Goal: Task Accomplishment & Management: Manage account settings

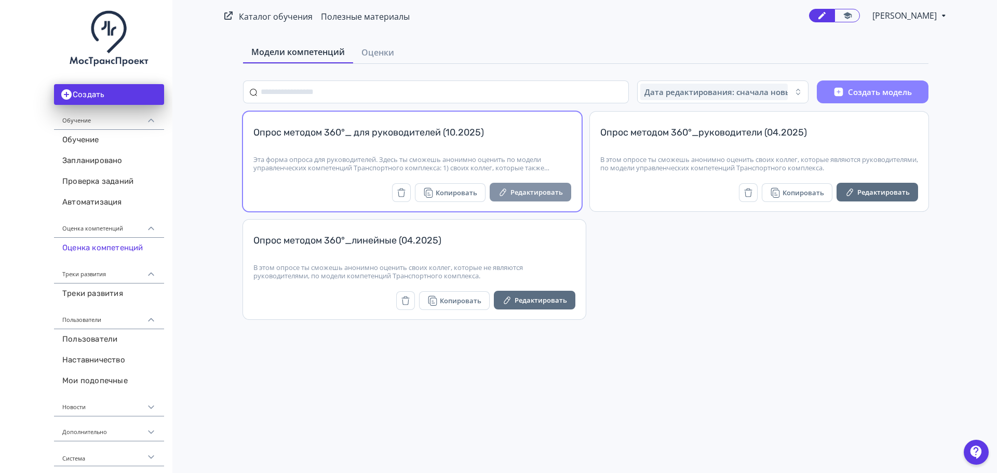
click at [521, 190] on button "Редактировать" at bounding box center [531, 192] width 82 height 19
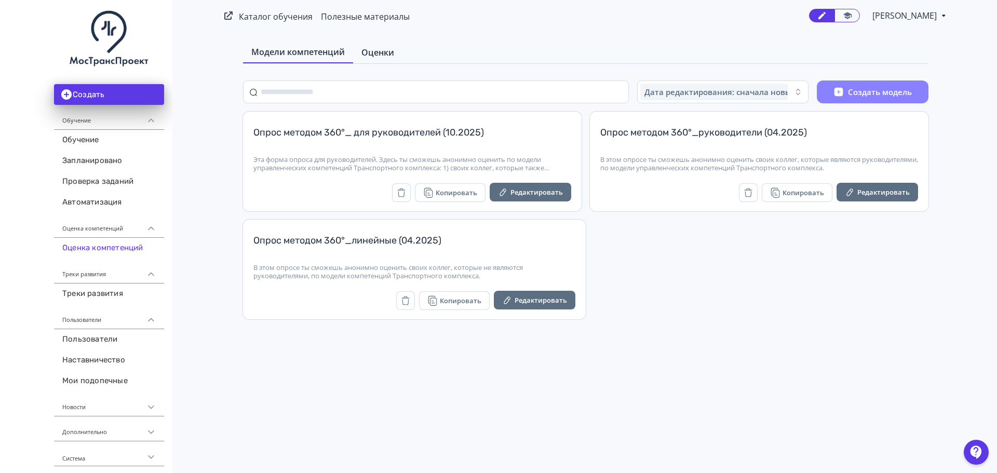
click at [380, 53] on span "Оценки" at bounding box center [377, 52] width 33 height 12
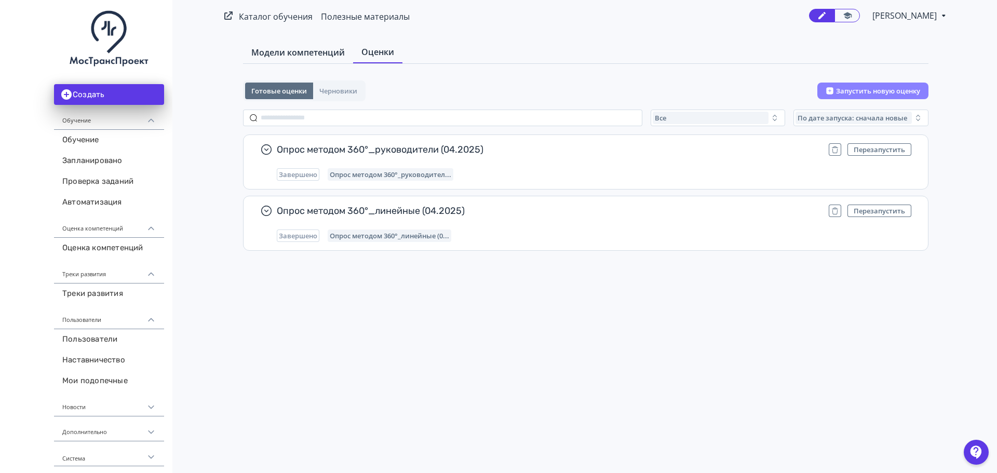
click at [300, 51] on span "Модели компетенций" at bounding box center [297, 52] width 93 height 12
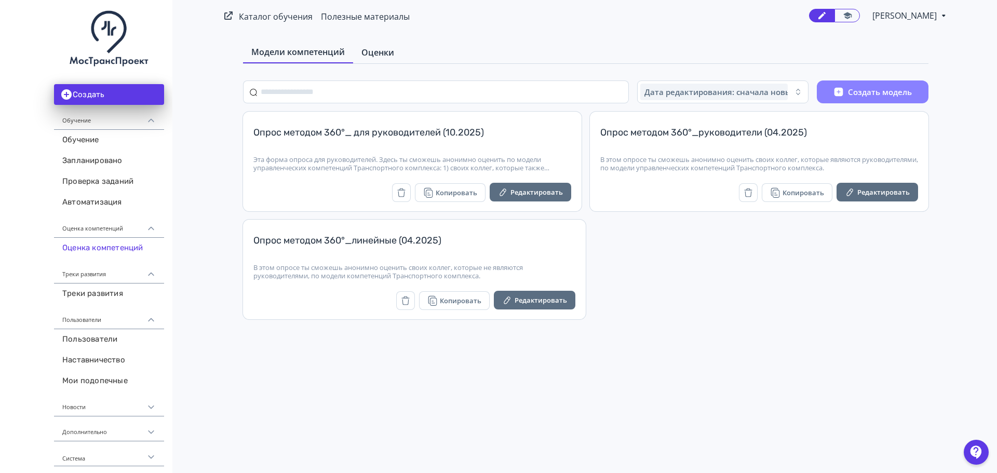
click at [365, 45] on link "Оценки" at bounding box center [377, 52] width 49 height 21
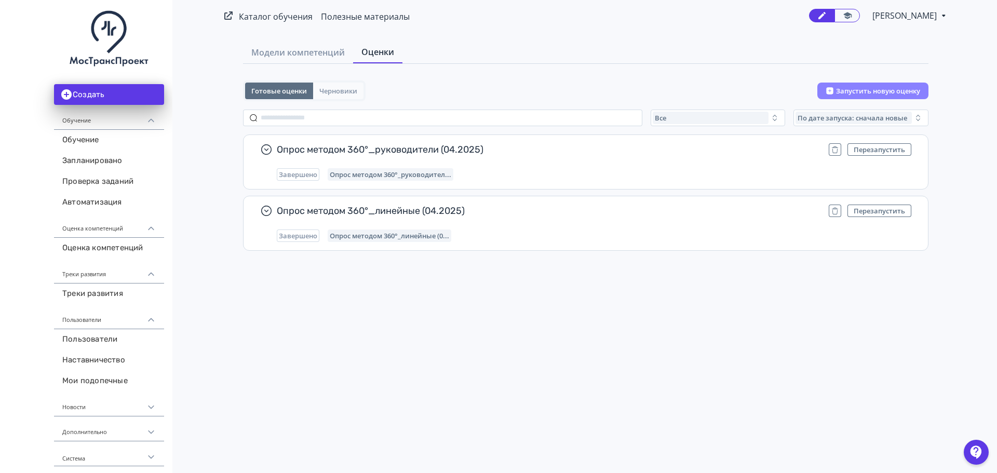
click at [337, 92] on span "Черновики" at bounding box center [338, 91] width 38 height 8
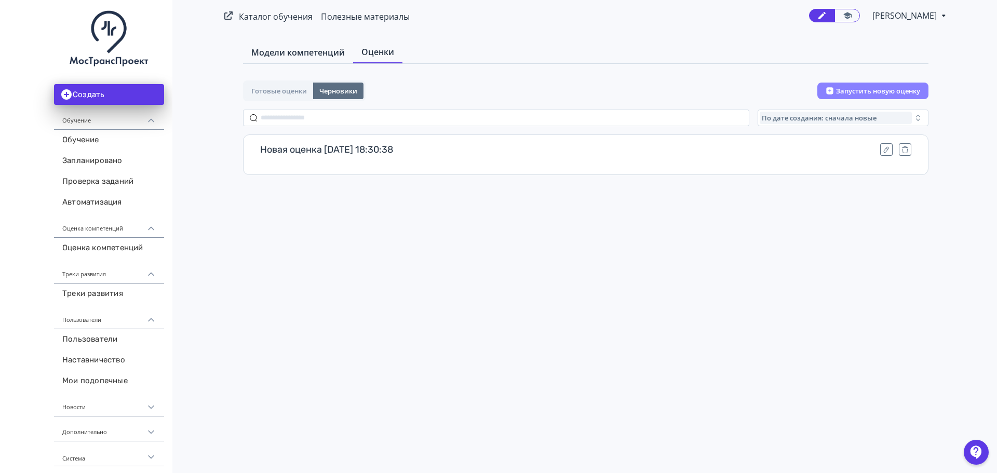
click at [291, 52] on span "Модели компетенций" at bounding box center [297, 52] width 93 height 12
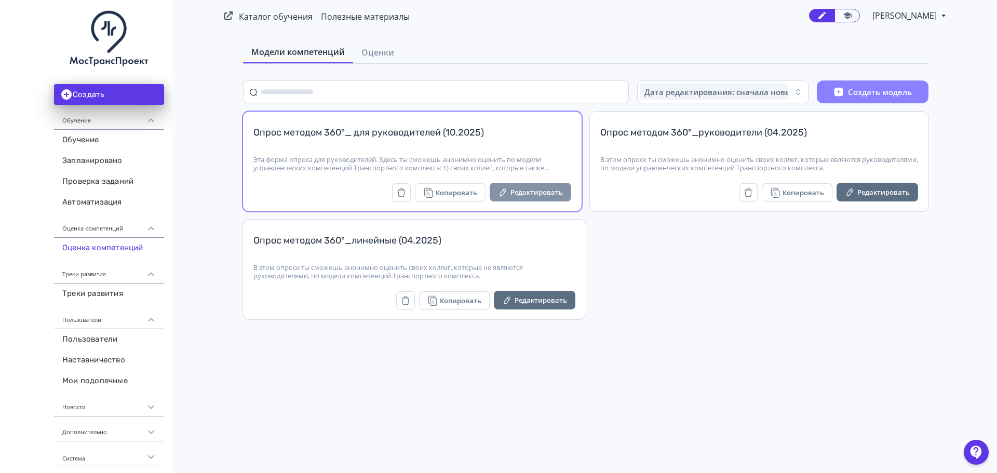
click at [522, 190] on button "Редактировать" at bounding box center [531, 192] width 82 height 19
